Goal: Navigation & Orientation: Find specific page/section

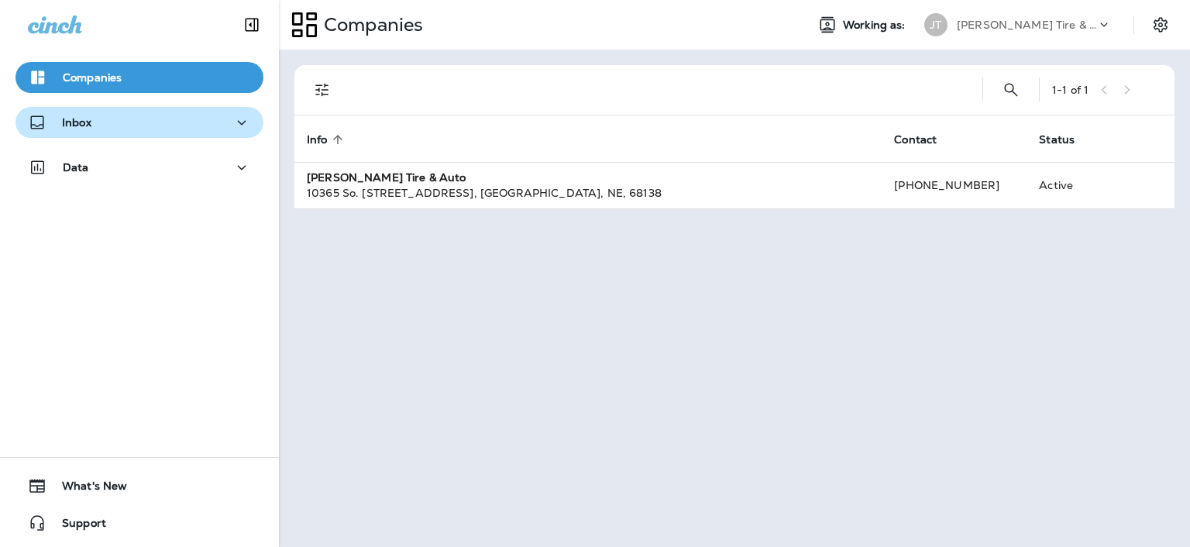
click at [204, 121] on div "Inbox" at bounding box center [139, 122] width 223 height 19
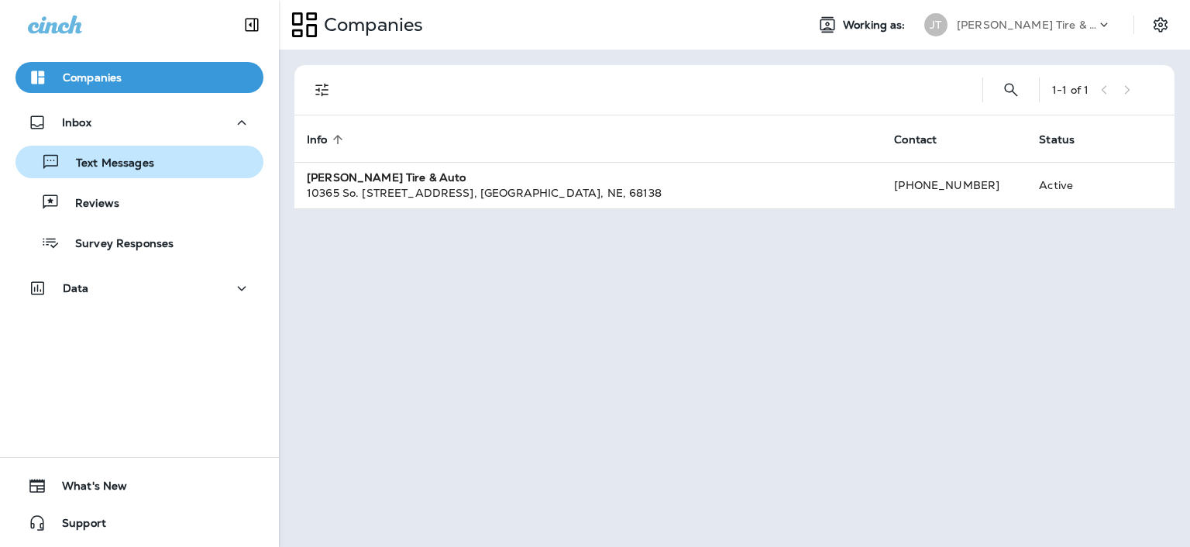
click at [139, 158] on p "Text Messages" at bounding box center [107, 164] width 94 height 15
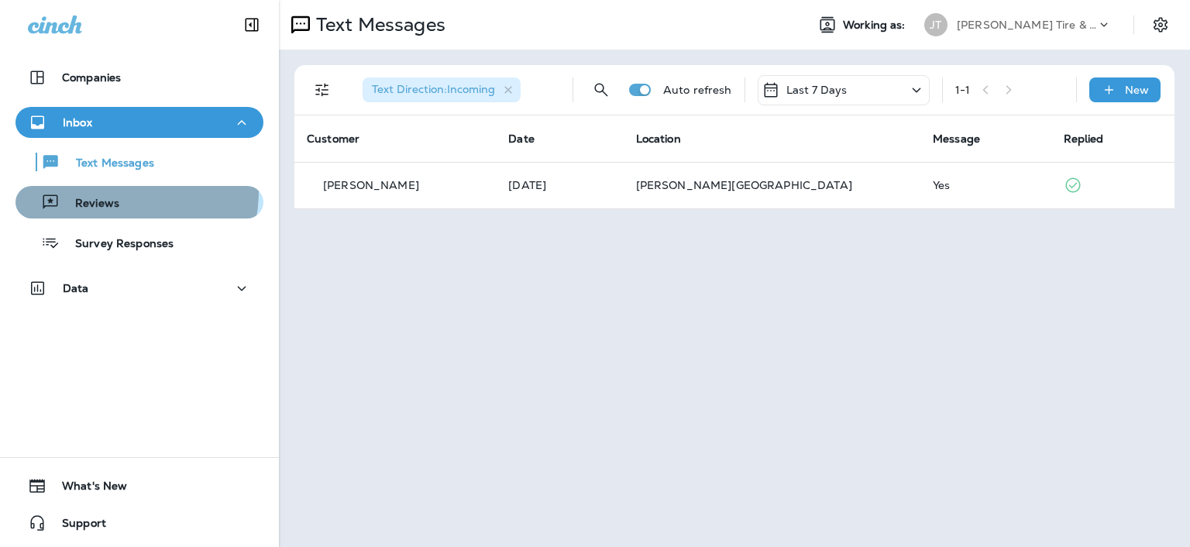
click at [98, 191] on div "Reviews" at bounding box center [71, 202] width 98 height 23
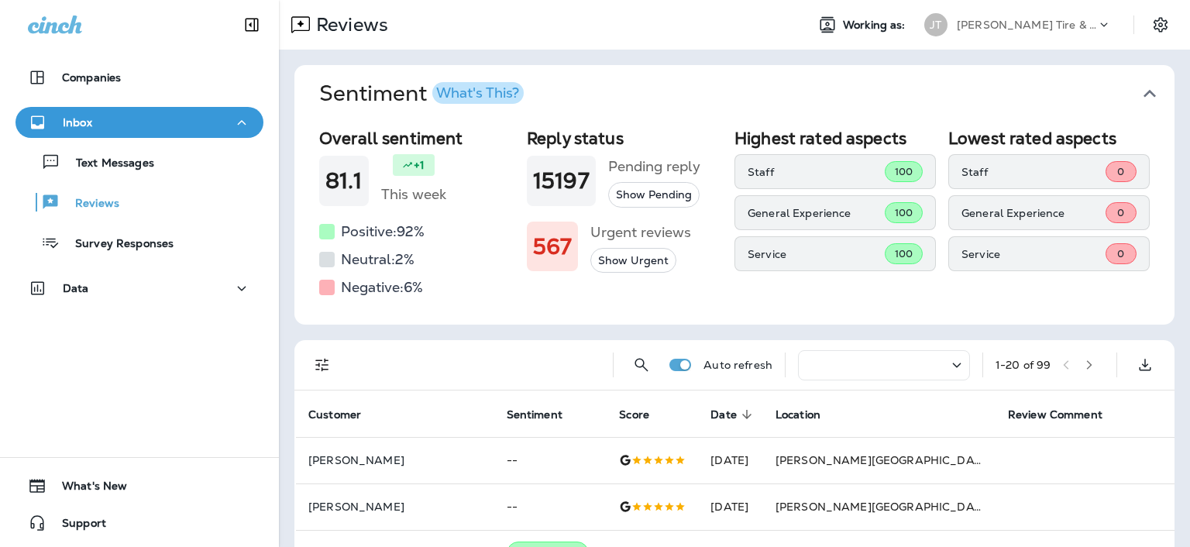
click at [61, 25] on icon at bounding box center [55, 24] width 54 height 18
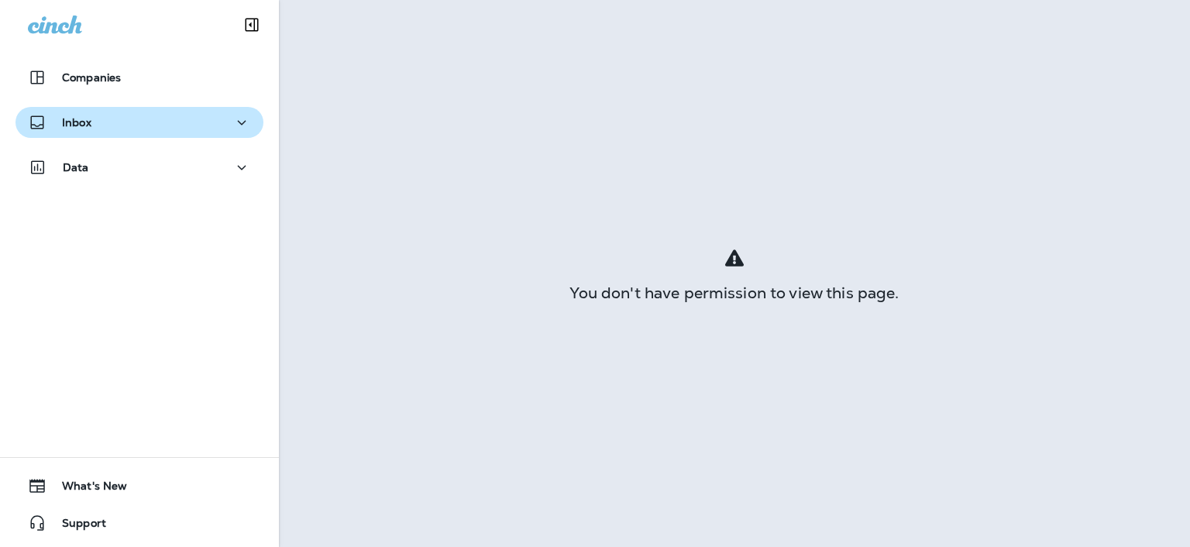
click at [77, 114] on div "Inbox" at bounding box center [60, 122] width 64 height 19
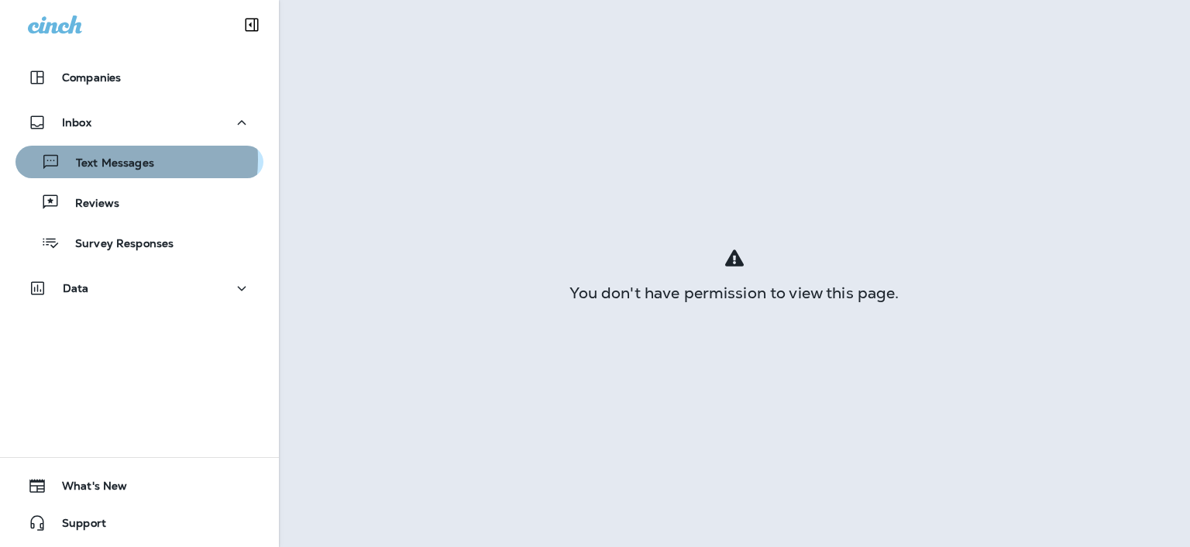
click at [114, 160] on p "Text Messages" at bounding box center [107, 164] width 94 height 15
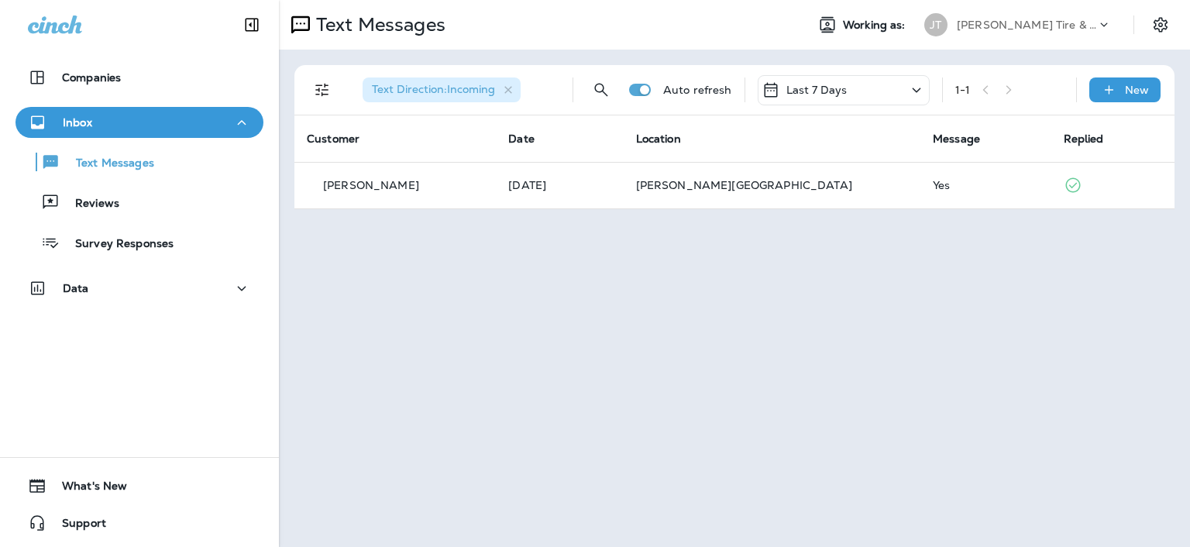
drag, startPoint x: 975, startPoint y: 0, endPoint x: 689, endPoint y: 425, distance: 512.6
click at [689, 425] on div "Text Messages Working as: JT Jensen Tire & Auto Text Direction : Incoming Auto …" at bounding box center [734, 273] width 911 height 547
